Goal: Task Accomplishment & Management: Use online tool/utility

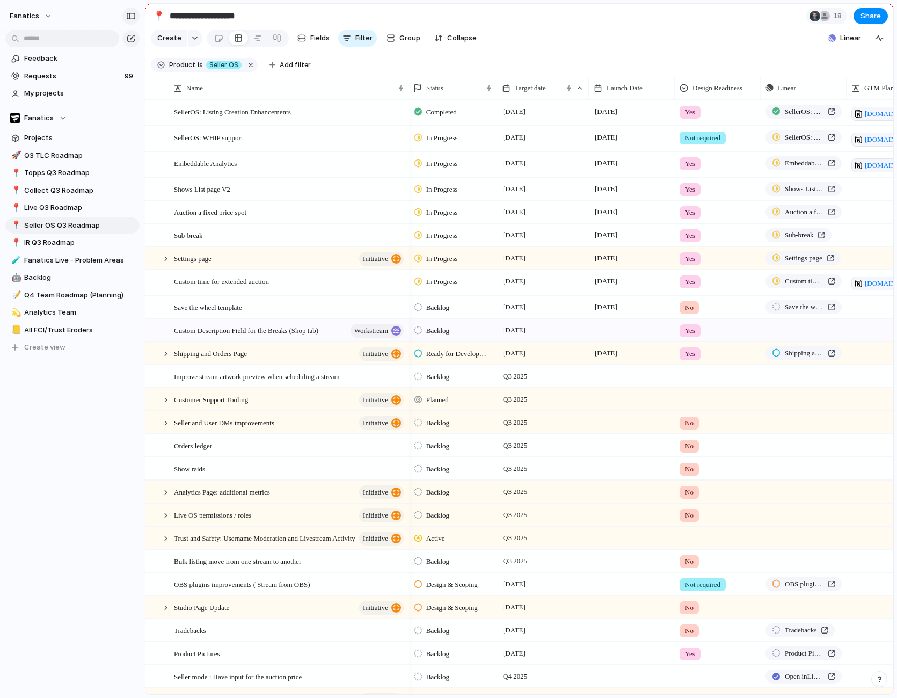
click at [136, 12] on button "button" at bounding box center [130, 16] width 17 height 17
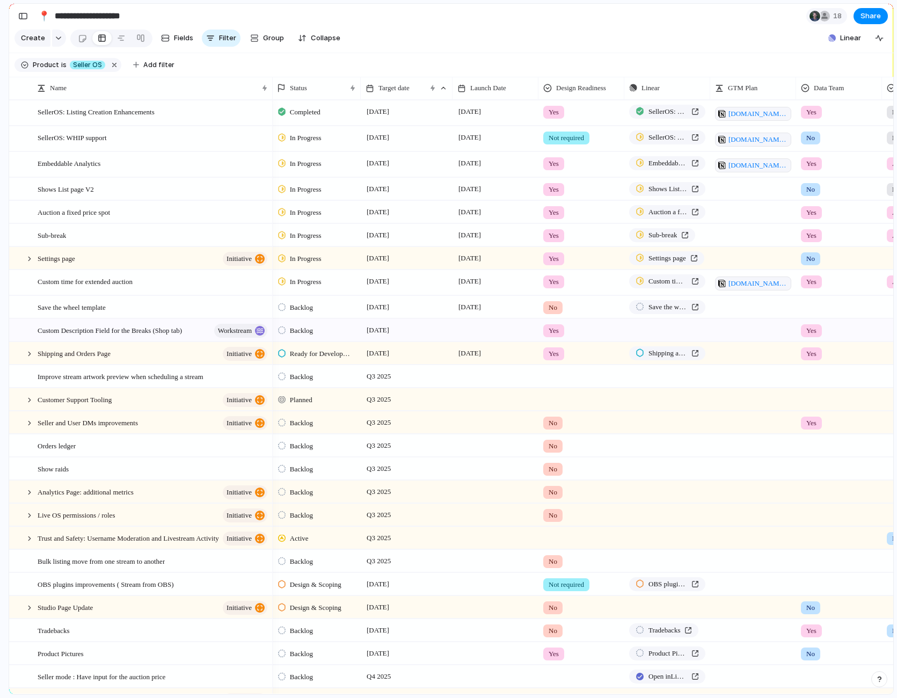
click at [473, 78] on div "Launch Date" at bounding box center [495, 88] width 81 height 23
click at [472, 88] on span "Launch Date" at bounding box center [488, 88] width 36 height 11
click at [493, 84] on div "Modify Hide Sort ascending Sort descending" at bounding box center [448, 349] width 897 height 698
click at [486, 88] on span "Launch Date" at bounding box center [488, 88] width 36 height 11
click at [518, 149] on span "Sort ascending" at bounding box center [502, 146] width 52 height 11
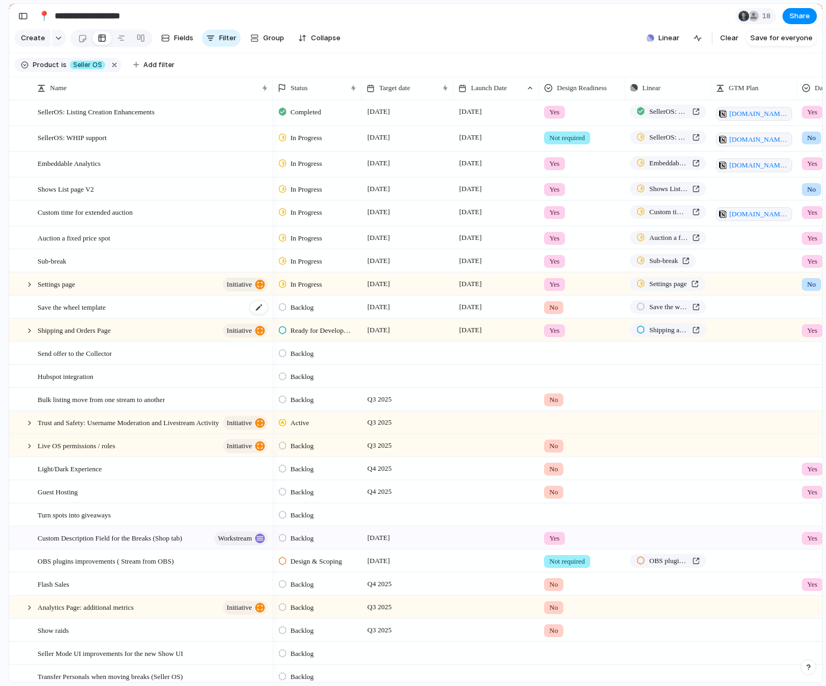
click at [101, 312] on span "Save the wheel template" at bounding box center [72, 307] width 68 height 12
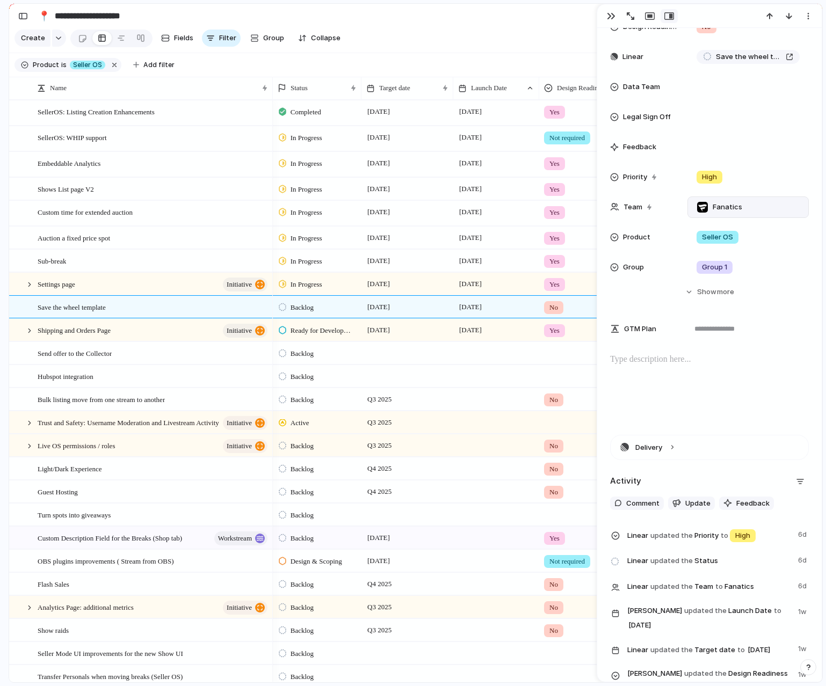
scroll to position [326, 0]
